Goal: Information Seeking & Learning: Learn about a topic

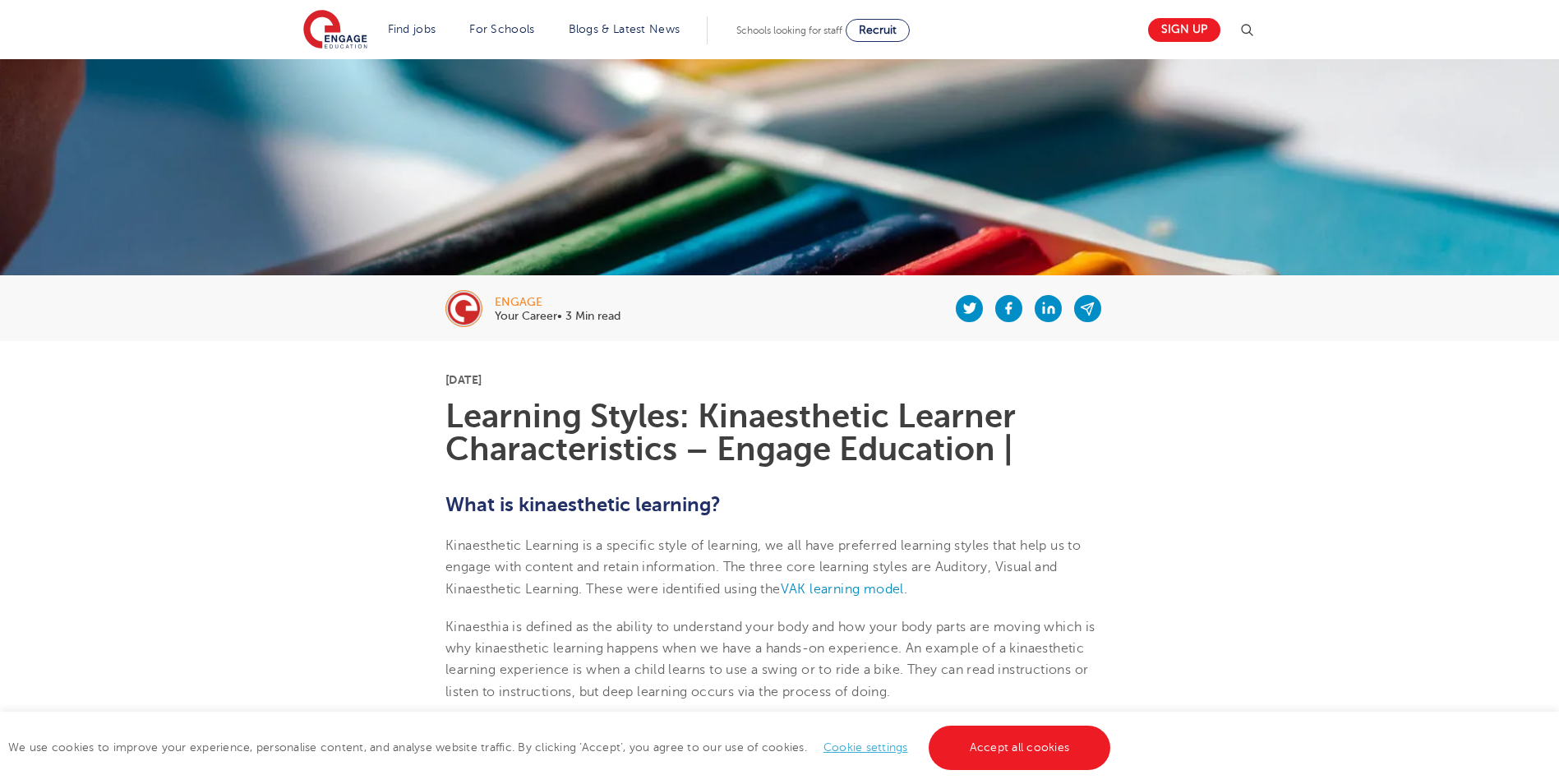
scroll to position [164, 0]
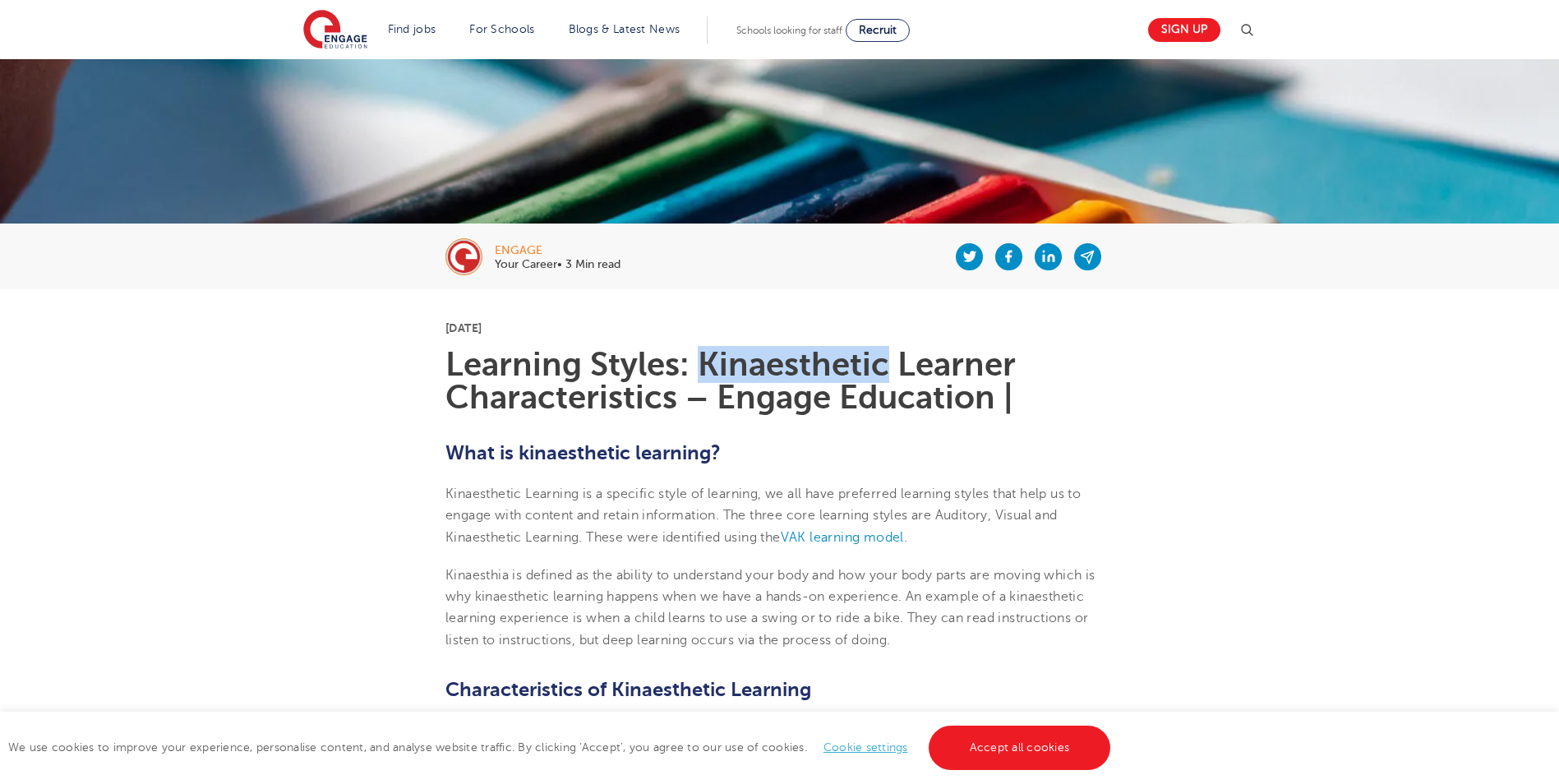
drag, startPoint x: 888, startPoint y: 365, endPoint x: 704, endPoint y: 363, distance: 184.0
click at [704, 363] on h1 "Learning Styles: Kinaesthetic Learner Characteristics – Engage Education |" at bounding box center [780, 381] width 669 height 65
copy h1 "Kinaesthetic"
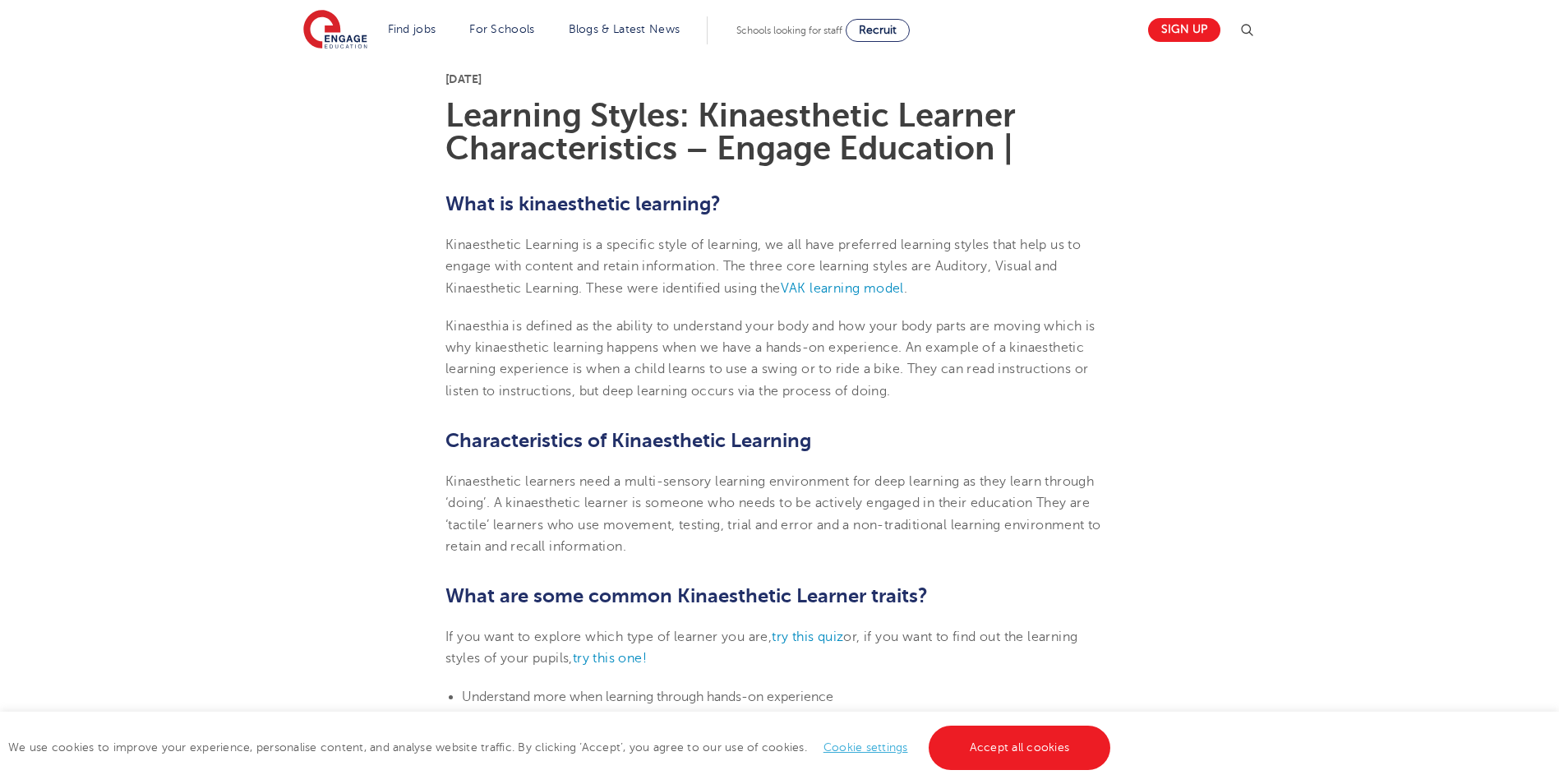
scroll to position [410, 0]
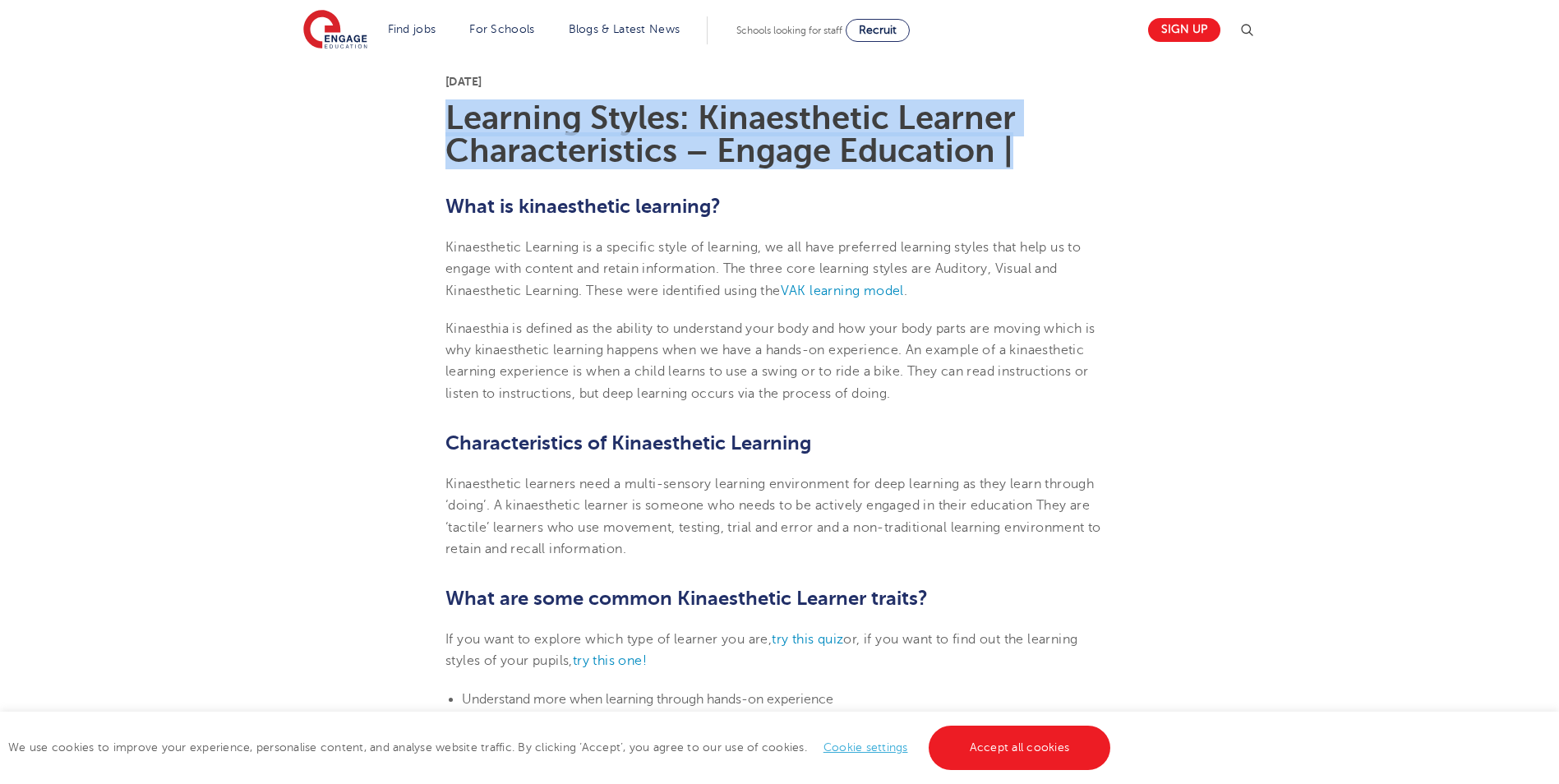
drag, startPoint x: 450, startPoint y: 125, endPoint x: 1008, endPoint y: 145, distance: 558.4
click at [1008, 145] on h1 "Learning Styles: Kinaesthetic Learner Characteristics – Engage Education |" at bounding box center [780, 134] width 669 height 65
drag, startPoint x: 1008, startPoint y: 145, endPoint x: 955, endPoint y: 138, distance: 53.5
copy h1 "Learning Styles: Kinaesthetic Learner Characteristics – Engage Education |"
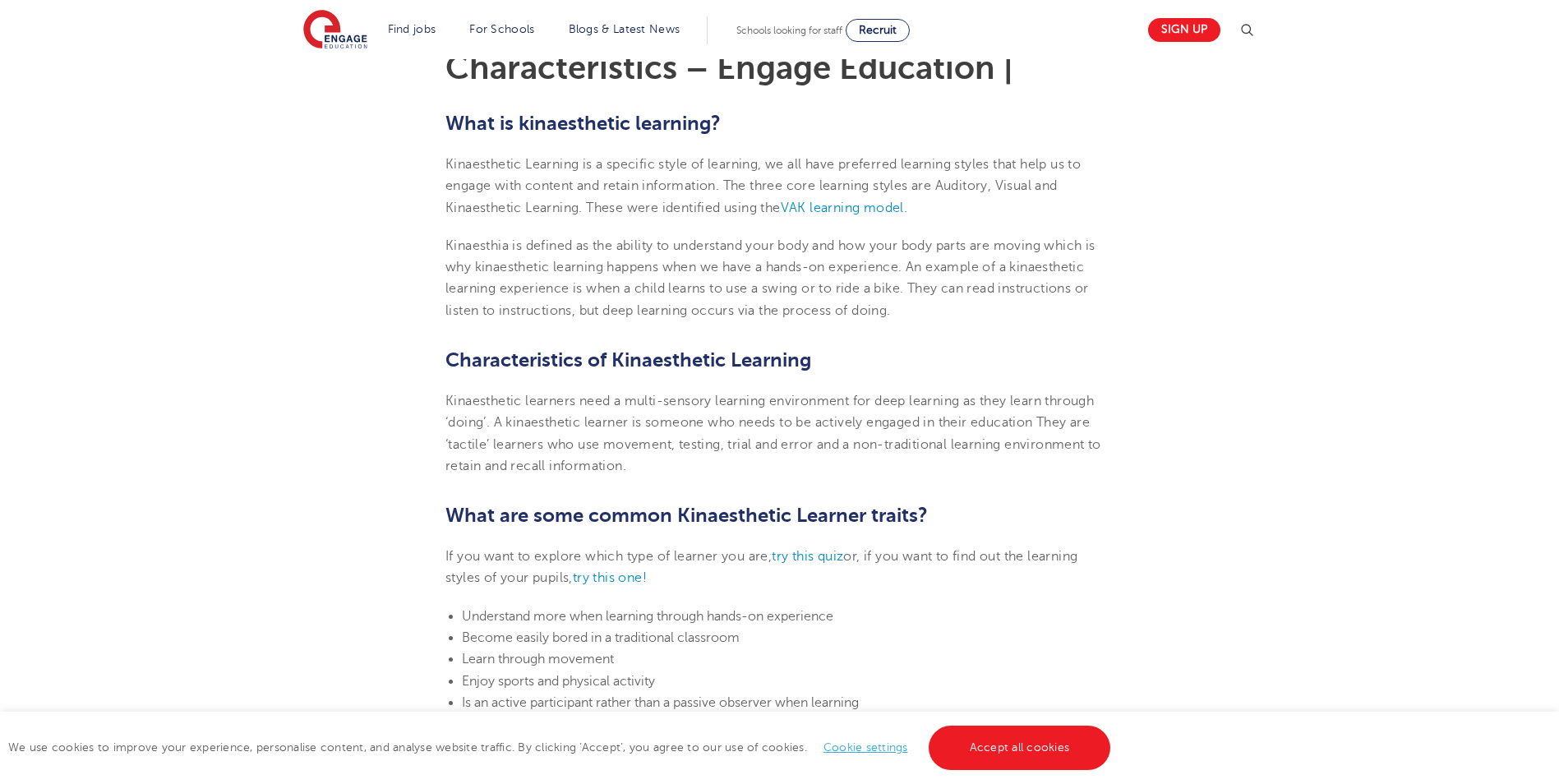
scroll to position [493, 0]
drag, startPoint x: 448, startPoint y: 120, endPoint x: 724, endPoint y: 119, distance: 276.0
click at [724, 119] on h2 "What is kinaesthetic learning?" at bounding box center [780, 123] width 669 height 27
drag, startPoint x: 724, startPoint y: 119, endPoint x: 685, endPoint y: 120, distance: 39.0
copy h2 "What is kinaesthetic learning?"
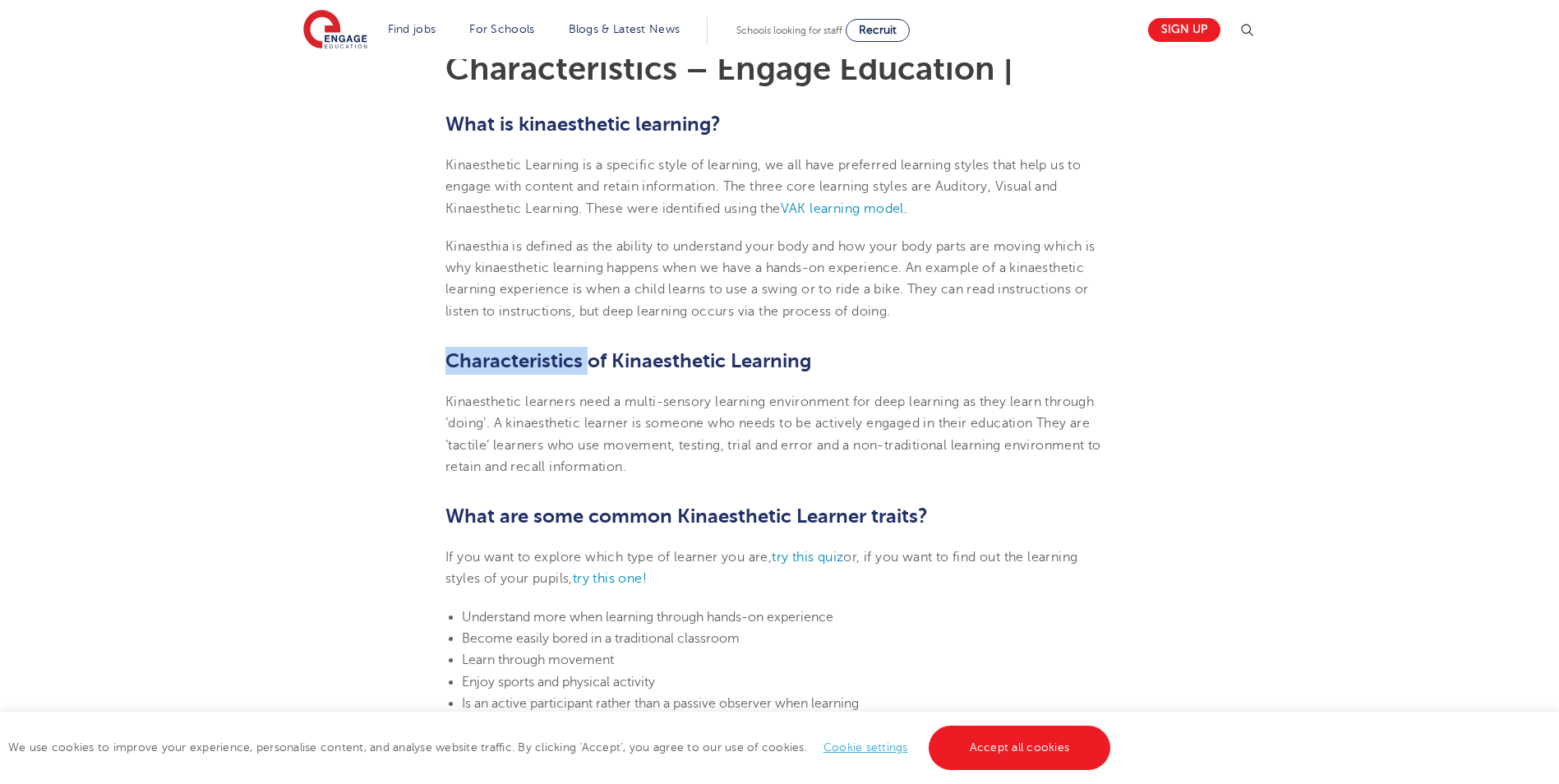
drag, startPoint x: 588, startPoint y: 363, endPoint x: 448, endPoint y: 356, distance: 140.2
click at [448, 356] on b "Characteristics of Kinaesthetic Learning" at bounding box center [629, 360] width 366 height 23
copy b "Characteristics"
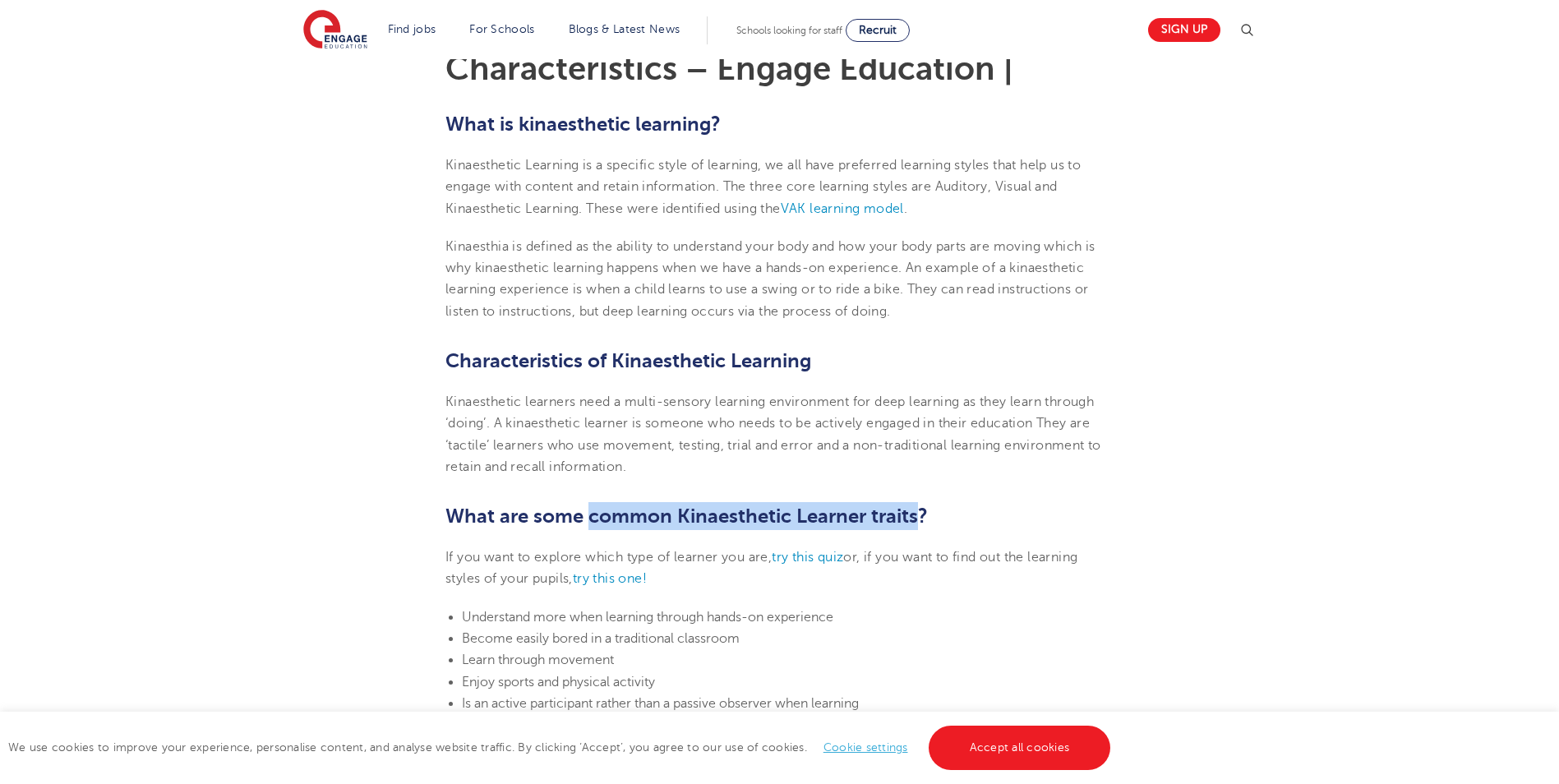
drag, startPoint x: 592, startPoint y: 511, endPoint x: 916, endPoint y: 509, distance: 324.0
click at [916, 509] on span "What are some common Kinaesthetic Learner traits?" at bounding box center [687, 516] width 483 height 23
copy span "common Kinaesthetic Learner traits"
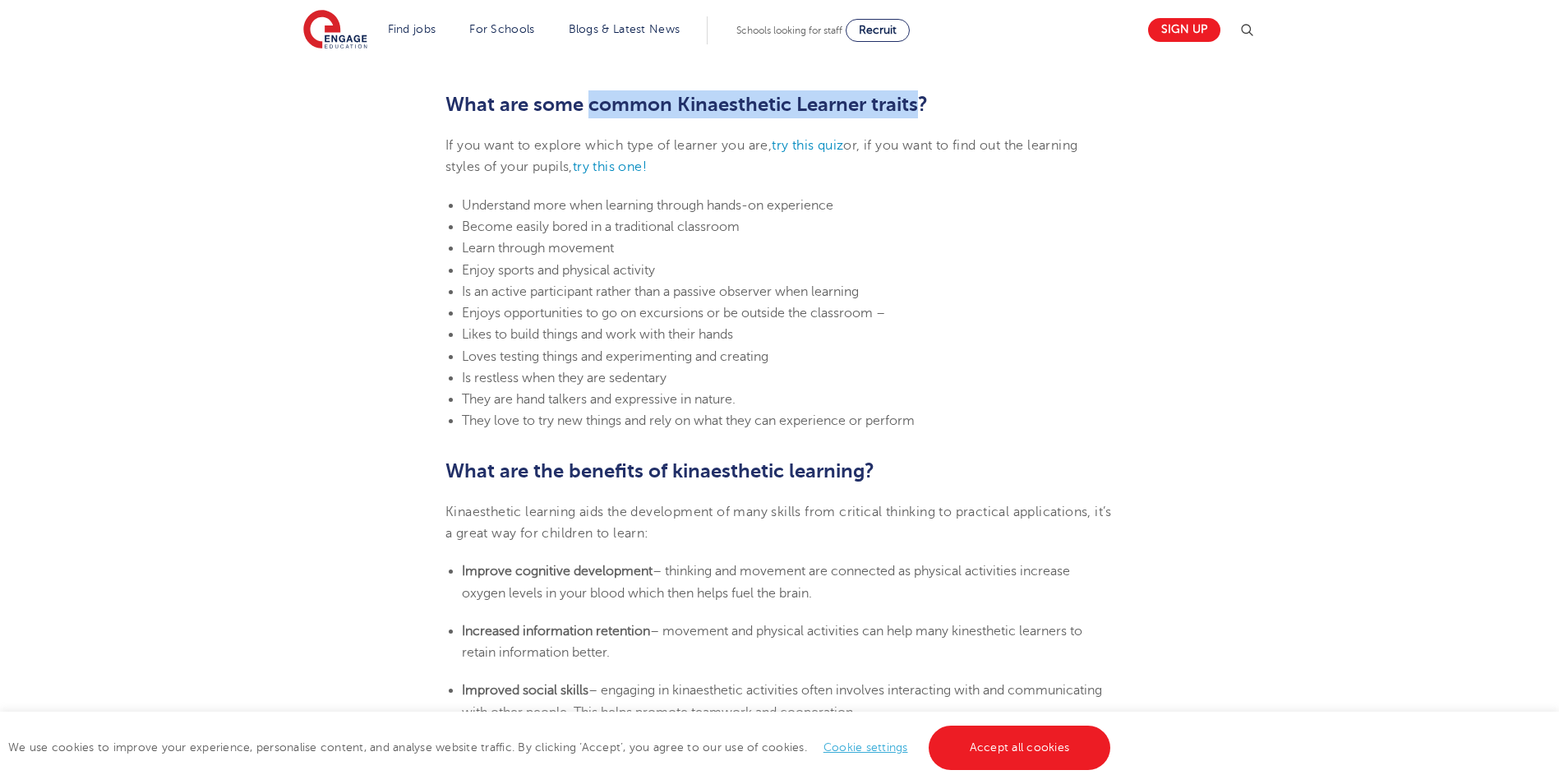
scroll to position [903, 0]
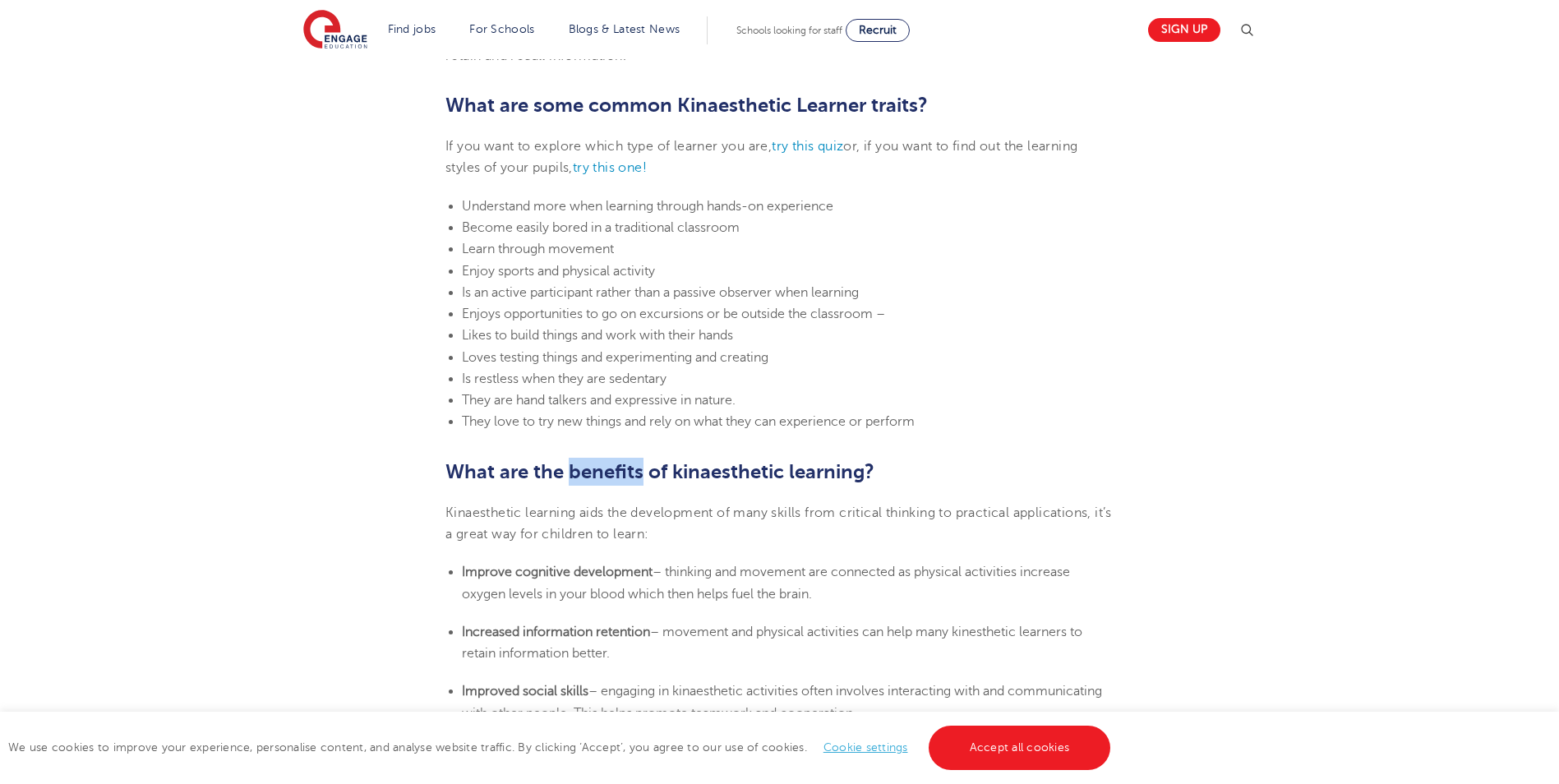
drag, startPoint x: 567, startPoint y: 474, endPoint x: 639, endPoint y: 468, distance: 72.2
click at [639, 468] on b "What are the benefits of kinaesthetic learning?" at bounding box center [660, 471] width 429 height 23
copy b "benefits"
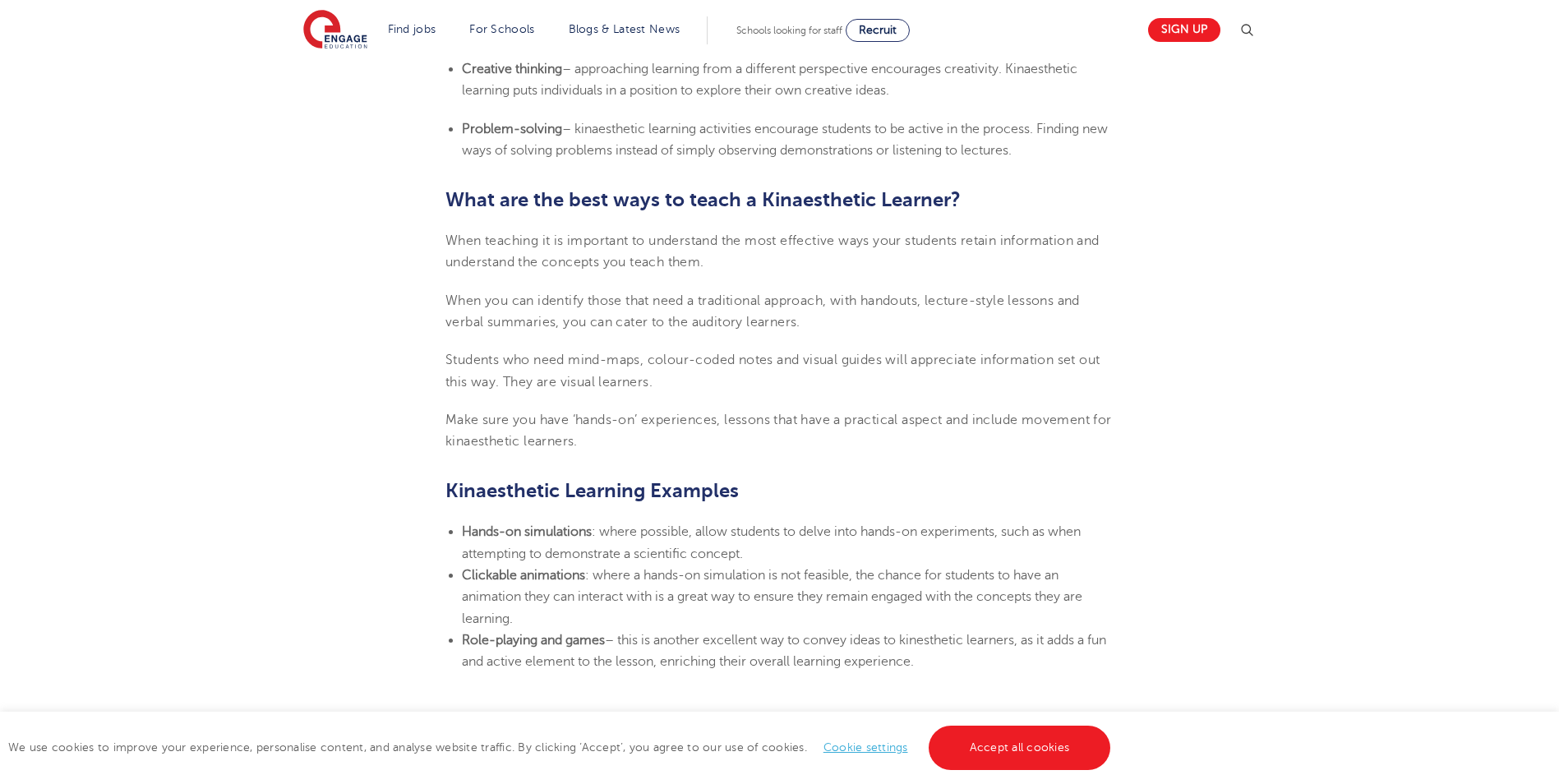
scroll to position [1561, 0]
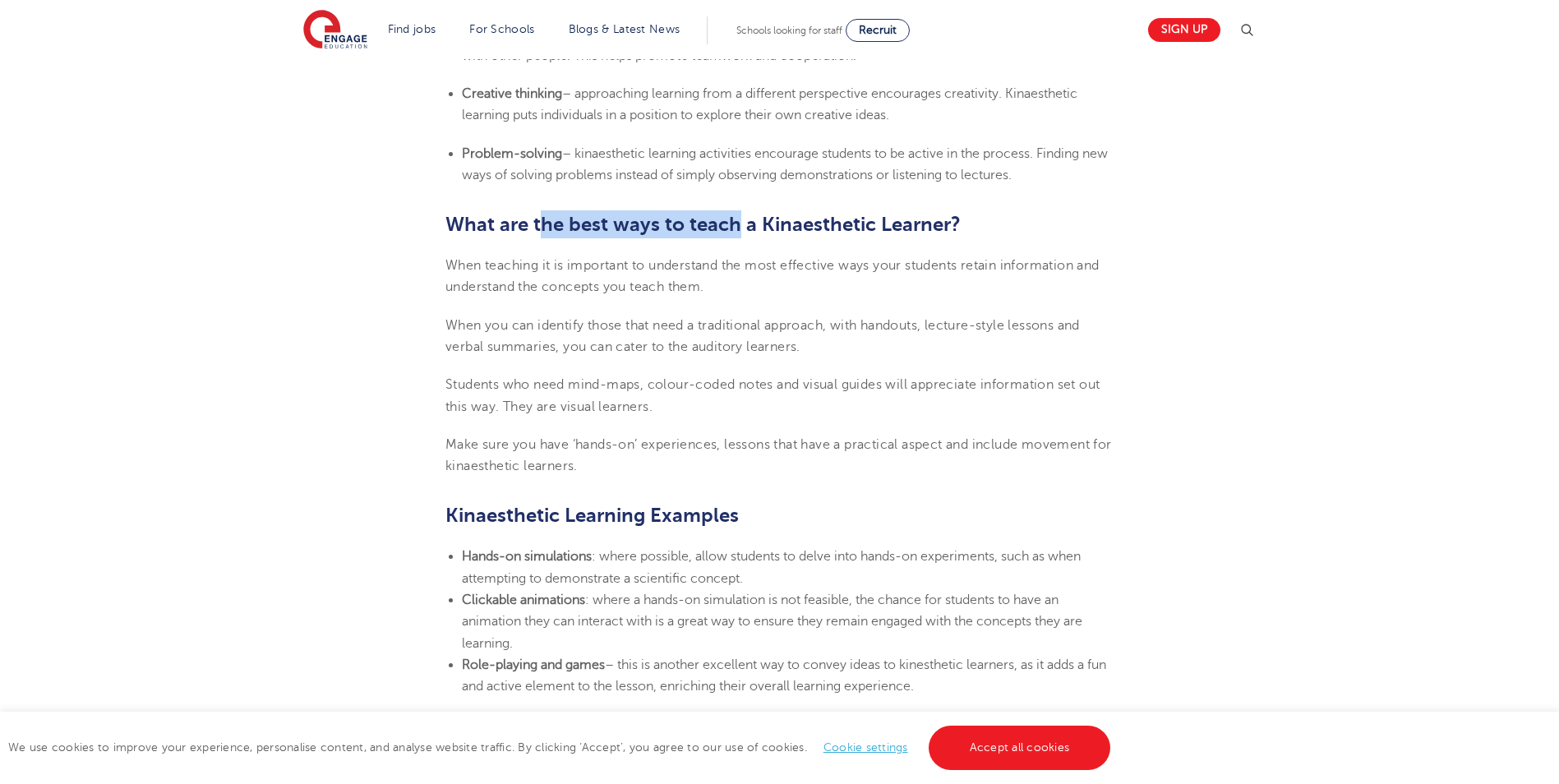
drag, startPoint x: 538, startPoint y: 228, endPoint x: 740, endPoint y: 227, distance: 202.0
click at [740, 227] on h2 "What are the best ways to teach a Kinaesthetic Learner?" at bounding box center [780, 224] width 669 height 27
drag, startPoint x: 740, startPoint y: 227, endPoint x: 719, endPoint y: 230, distance: 21.2
click at [719, 230] on h2 "What are the best ways to teach a Kinaesthetic Learner?" at bounding box center [780, 224] width 669 height 27
drag, startPoint x: 534, startPoint y: 221, endPoint x: 740, endPoint y: 213, distance: 206.2
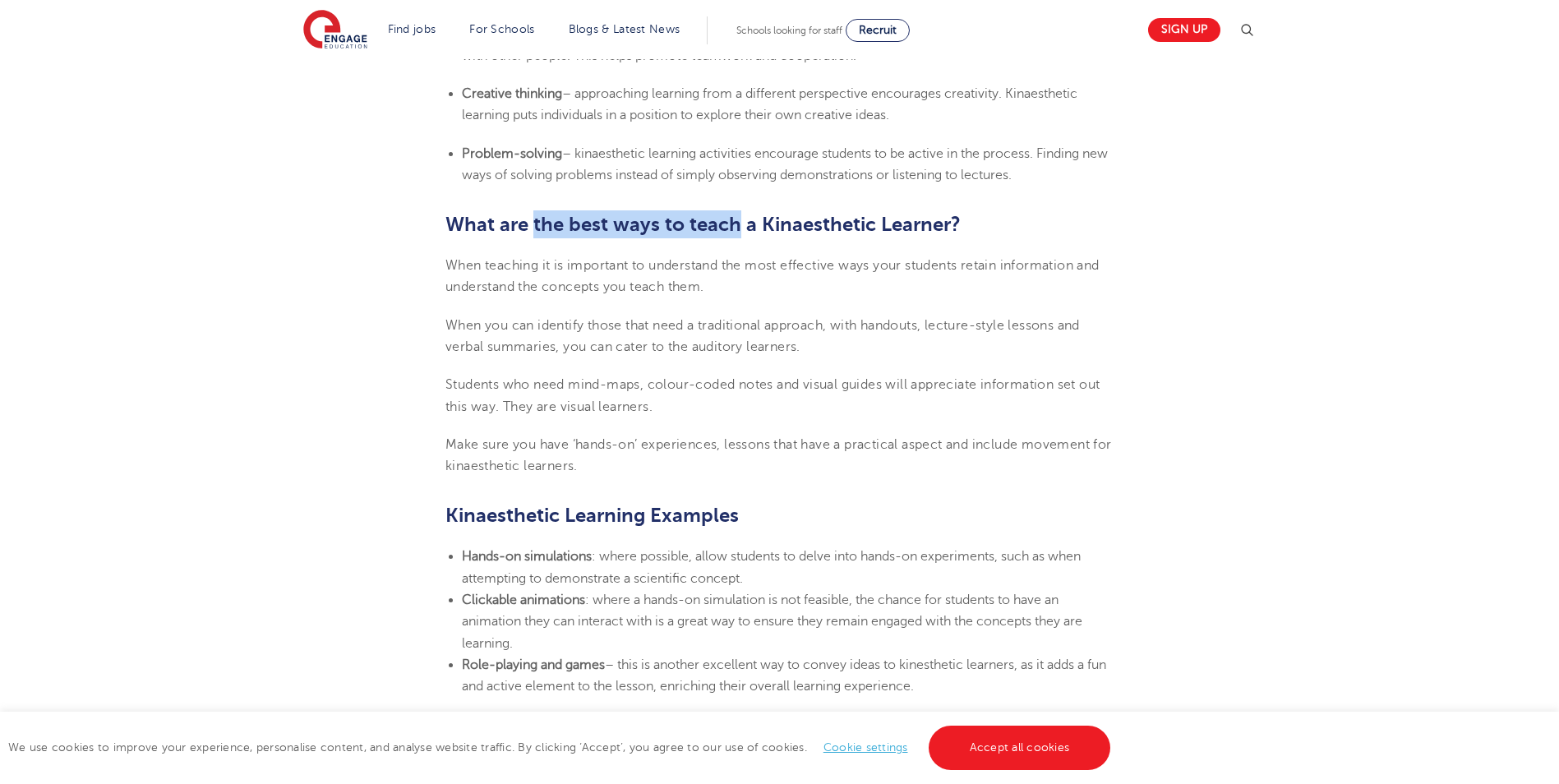
click at [740, 213] on h2 "What are the best ways to teach a Kinaesthetic Learner?" at bounding box center [780, 224] width 669 height 27
copy h2 "the best ways to teach"
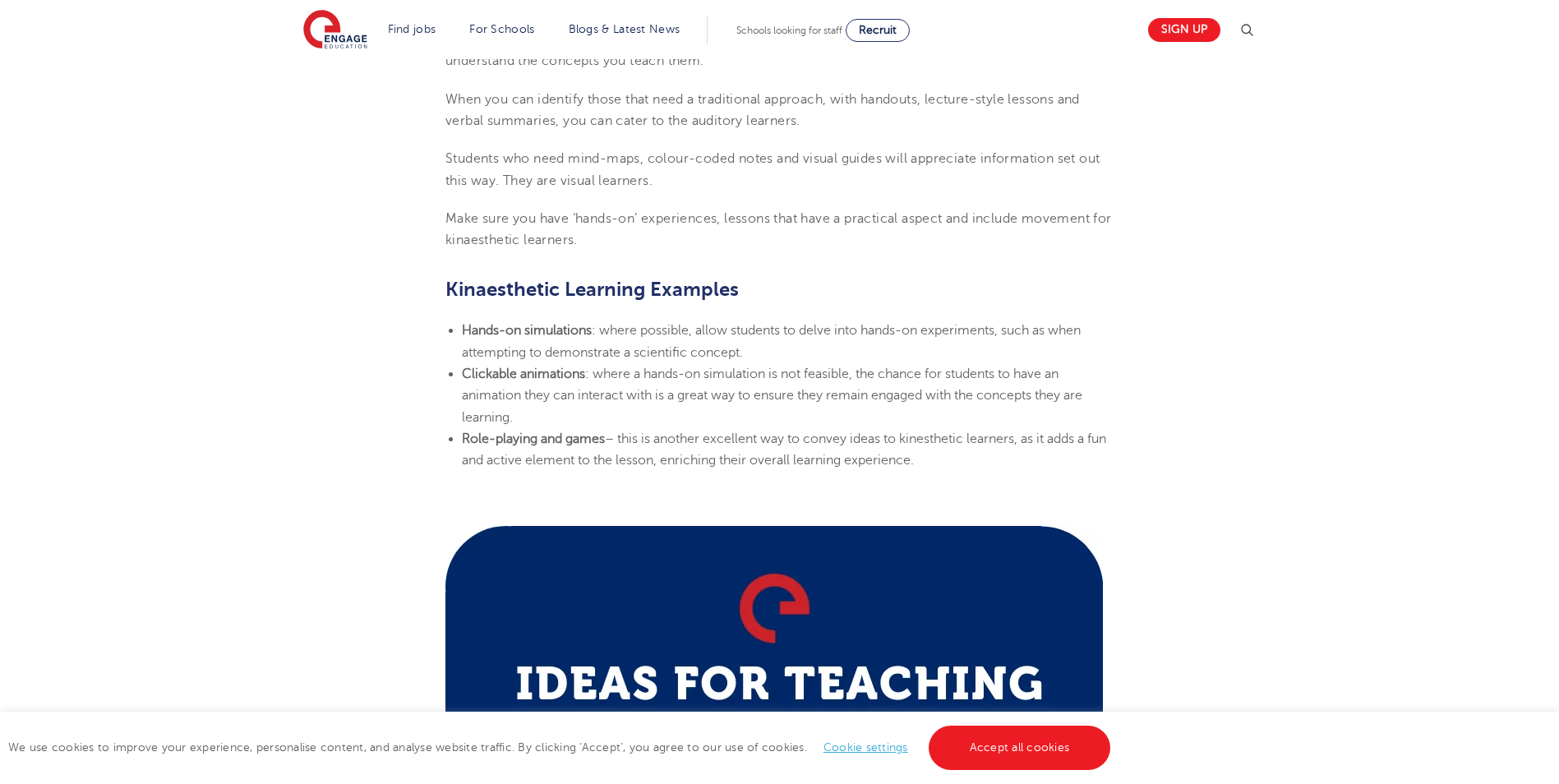
scroll to position [1890, 0]
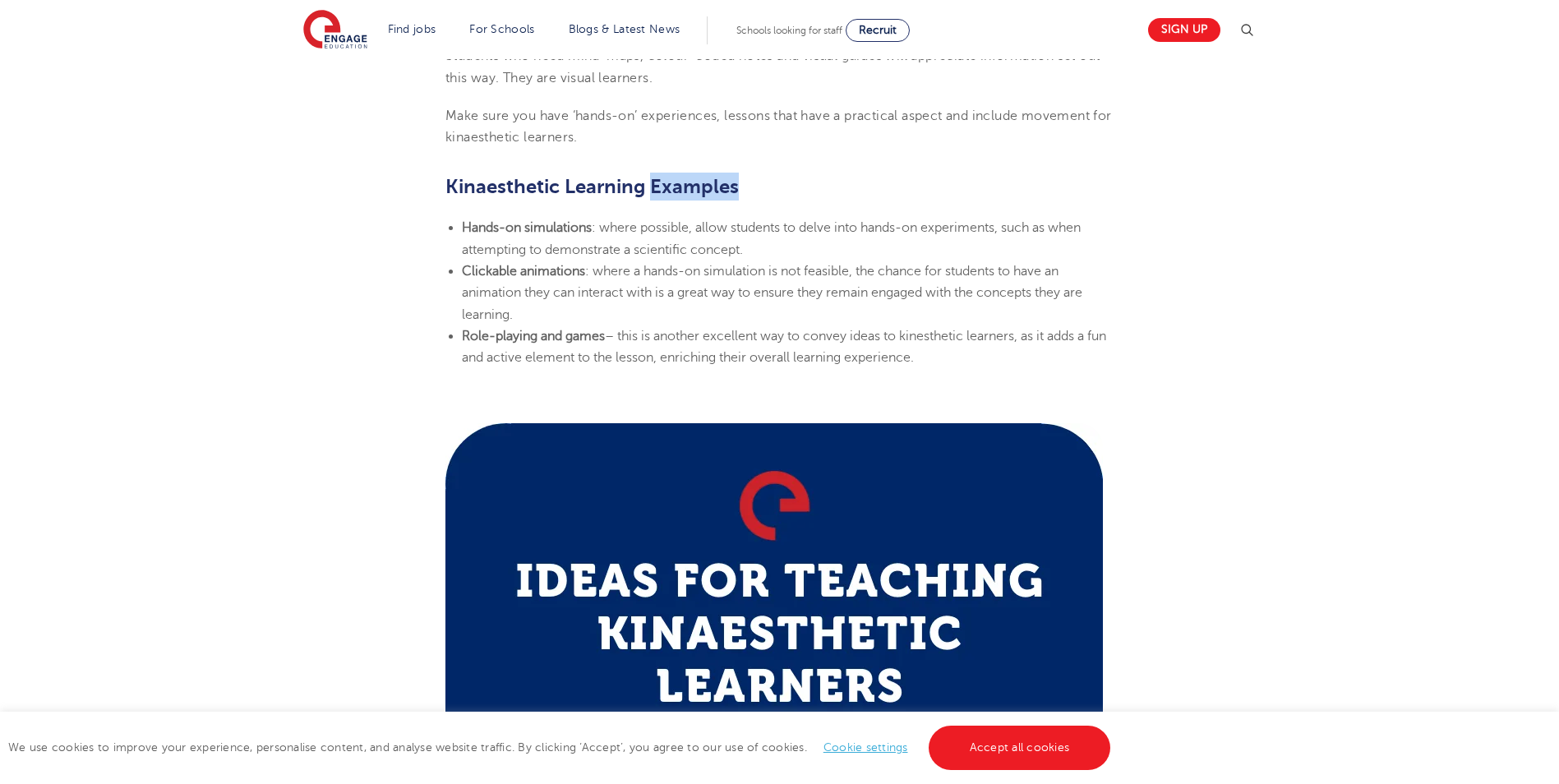
drag, startPoint x: 653, startPoint y: 188, endPoint x: 740, endPoint y: 184, distance: 87.1
click at [740, 184] on h2 "Kinaesthetic Learning Examples" at bounding box center [780, 186] width 669 height 27
copy span "Examples"
drag, startPoint x: 594, startPoint y: 228, endPoint x: 460, endPoint y: 228, distance: 134.0
click at [460, 228] on ul "Hands-on simulations : where possible, allow students to delve into hands-on ex…" at bounding box center [780, 292] width 669 height 151
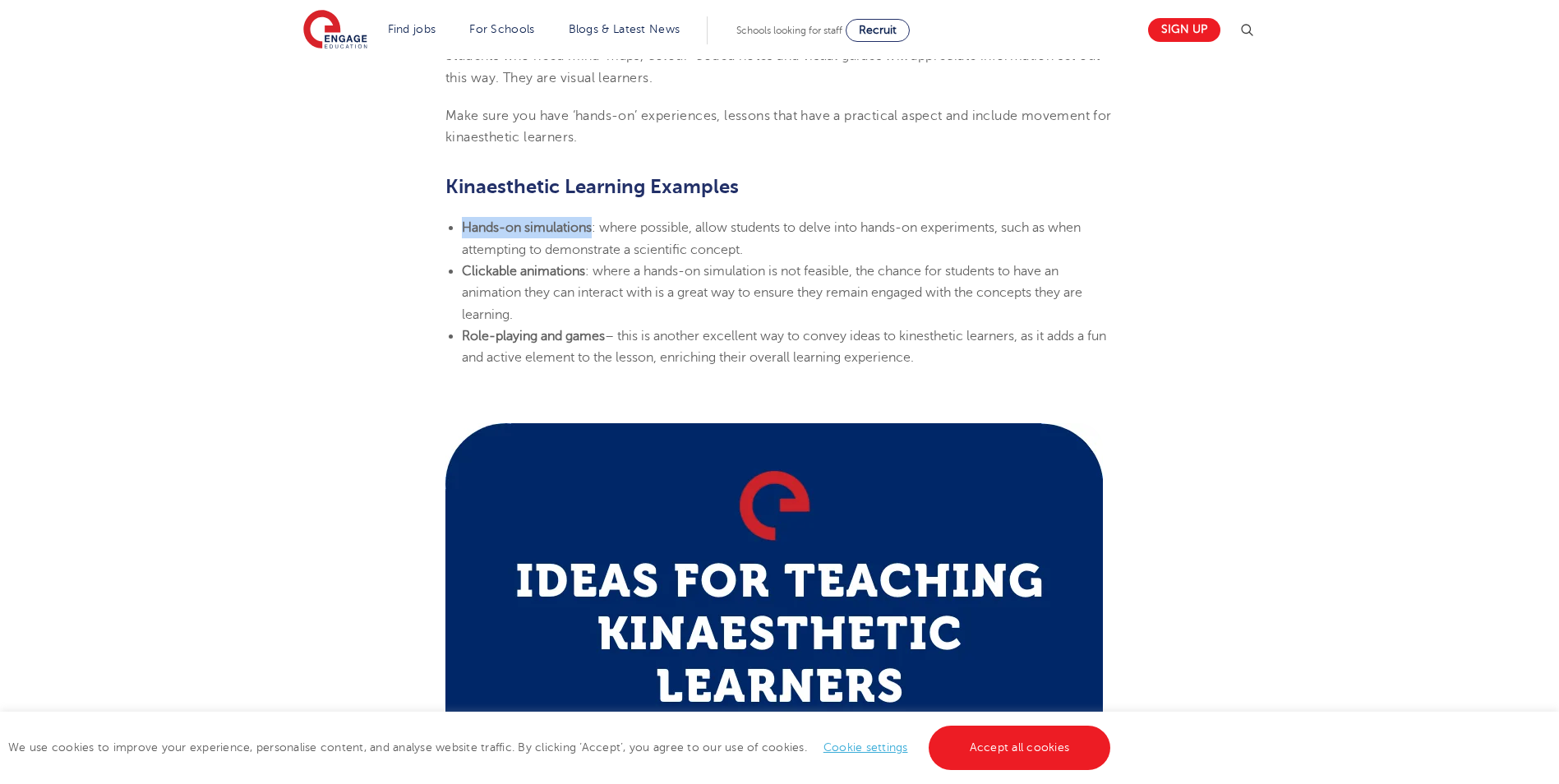
copy b "Hands-on simulations"
drag, startPoint x: 586, startPoint y: 274, endPoint x: 462, endPoint y: 281, distance: 124.2
click at [462, 281] on li "Clickable animations : where a hands-on simulation is not feasible, the chance …" at bounding box center [787, 293] width 651 height 64
copy b "Clickable animations"
drag, startPoint x: 611, startPoint y: 336, endPoint x: 458, endPoint y: 342, distance: 153.1
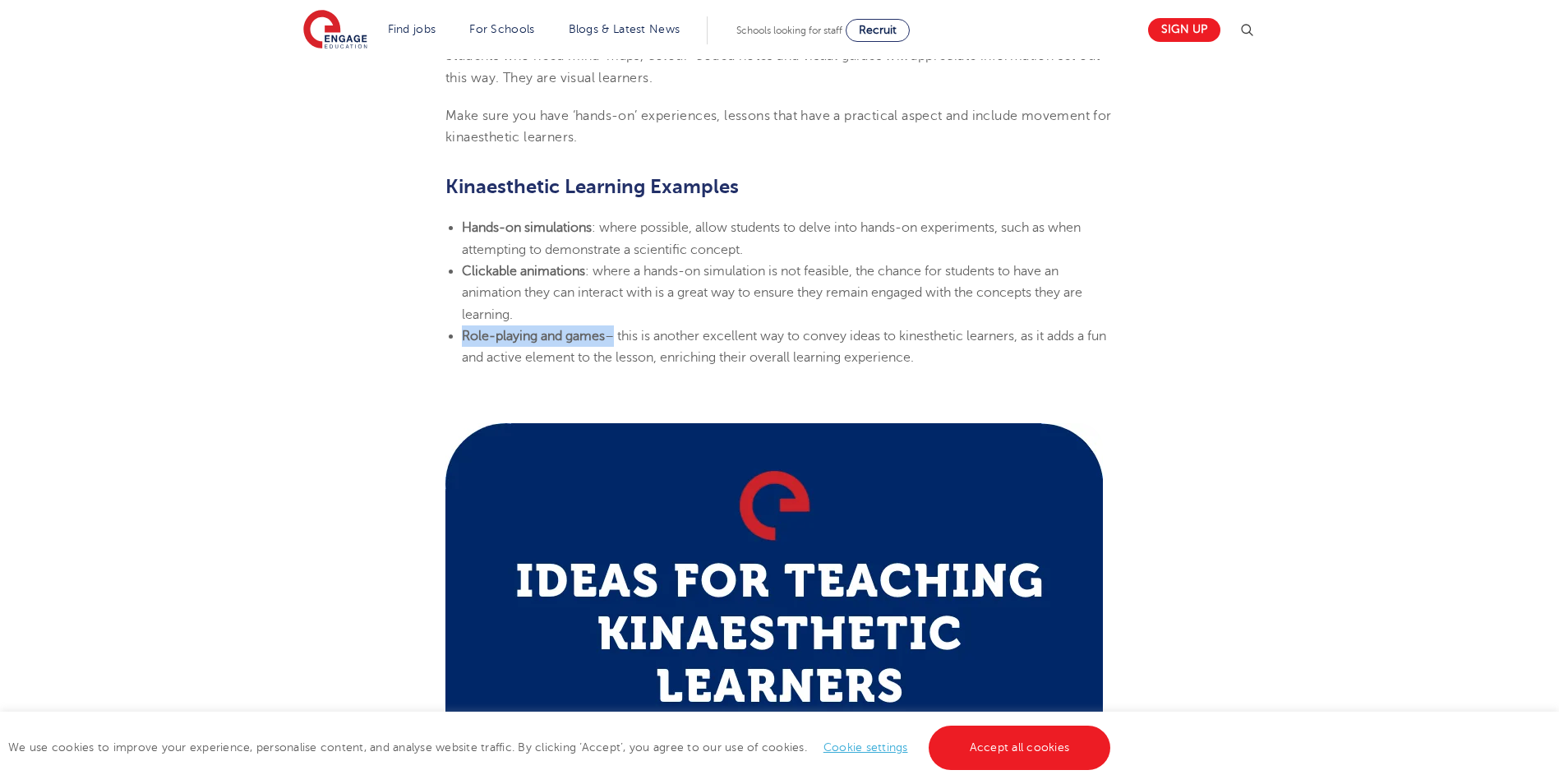
click at [458, 342] on ul "Hands-on simulations : where possible, allow students to delve into hands-on ex…" at bounding box center [780, 292] width 669 height 151
